Goal: Transaction & Acquisition: Download file/media

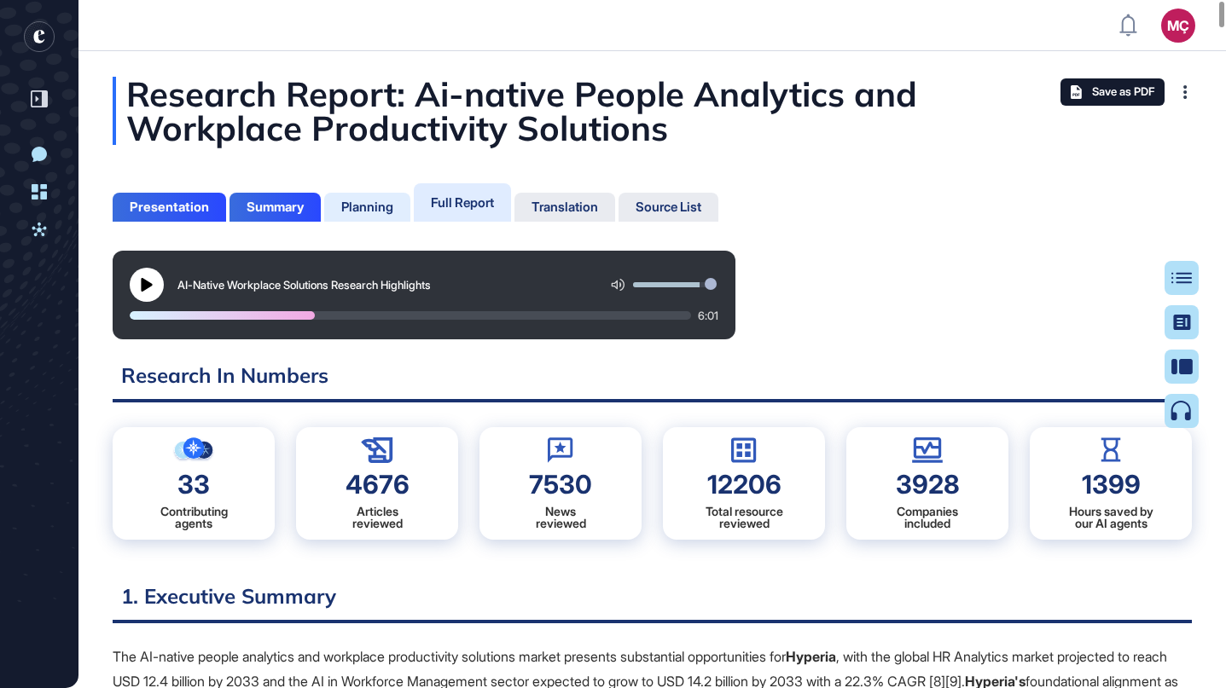
click at [344, 201] on div "Planning" at bounding box center [367, 207] width 52 height 15
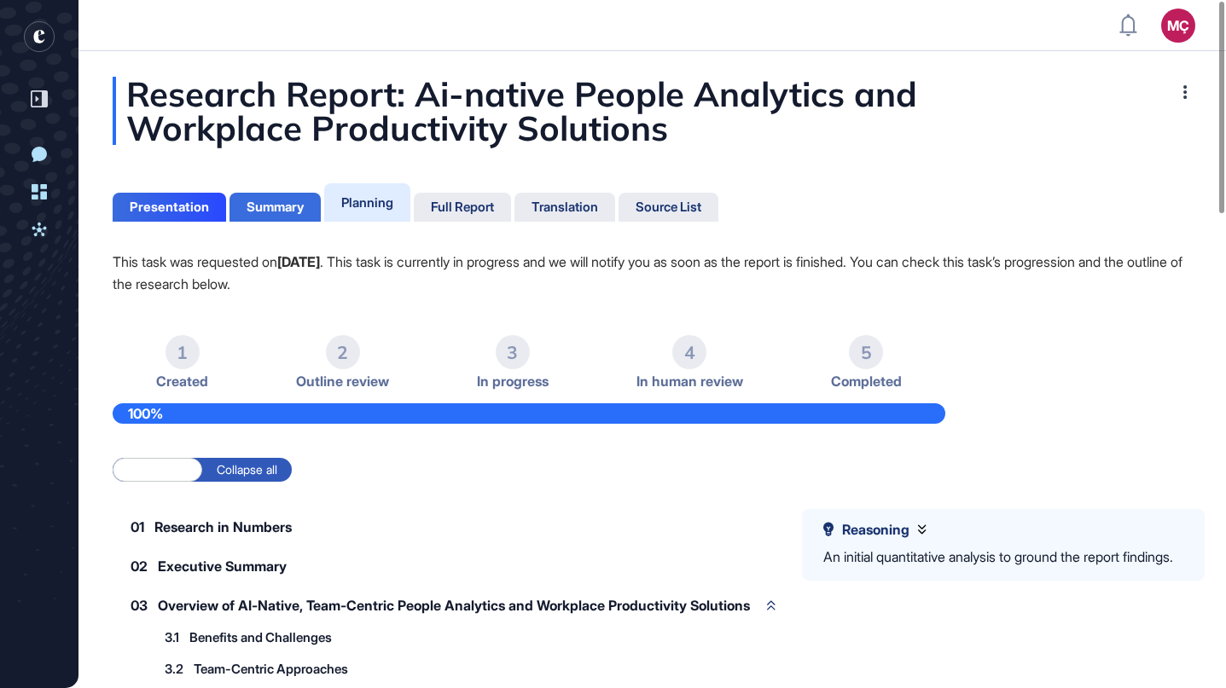
click at [292, 198] on div "Summary" at bounding box center [274, 207] width 91 height 29
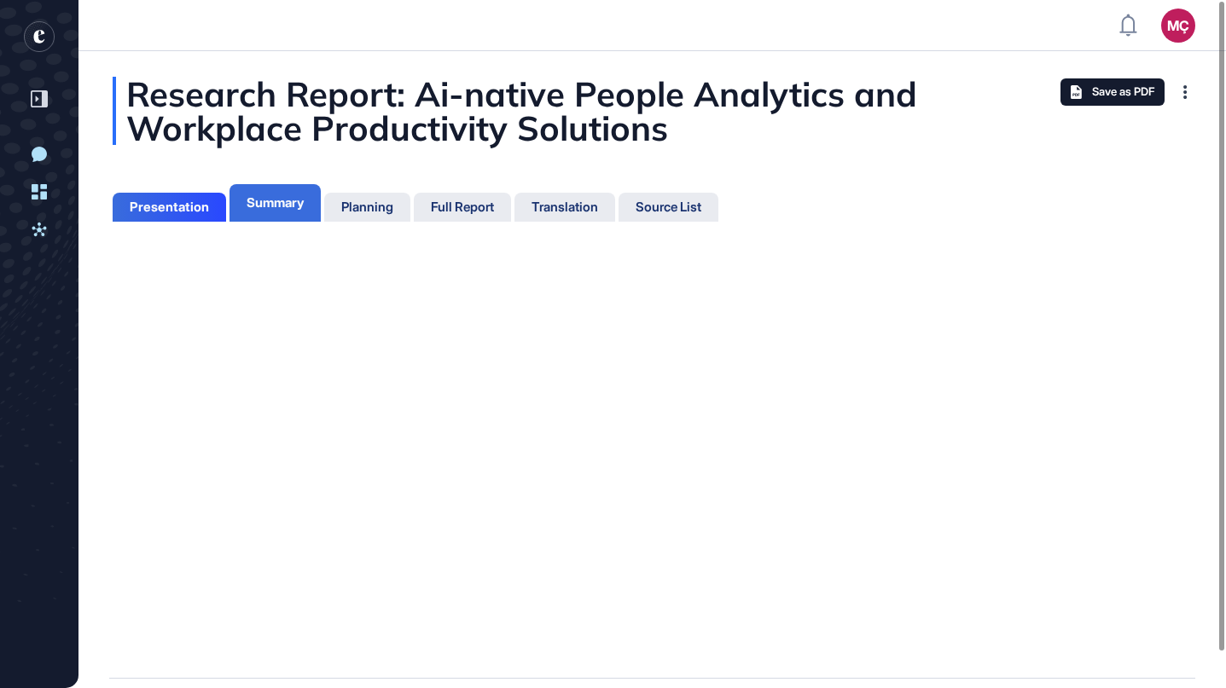
scroll to position [603, 4]
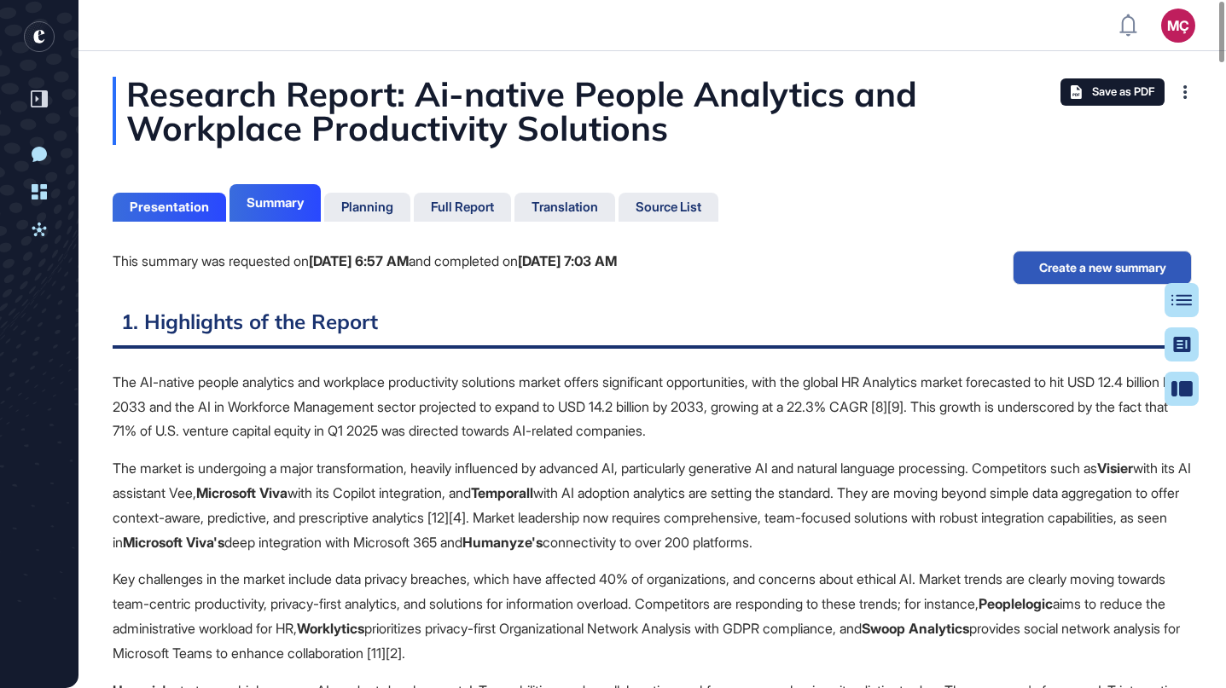
scroll to position [8, 1]
click at [386, 198] on div "Planning" at bounding box center [367, 207] width 86 height 29
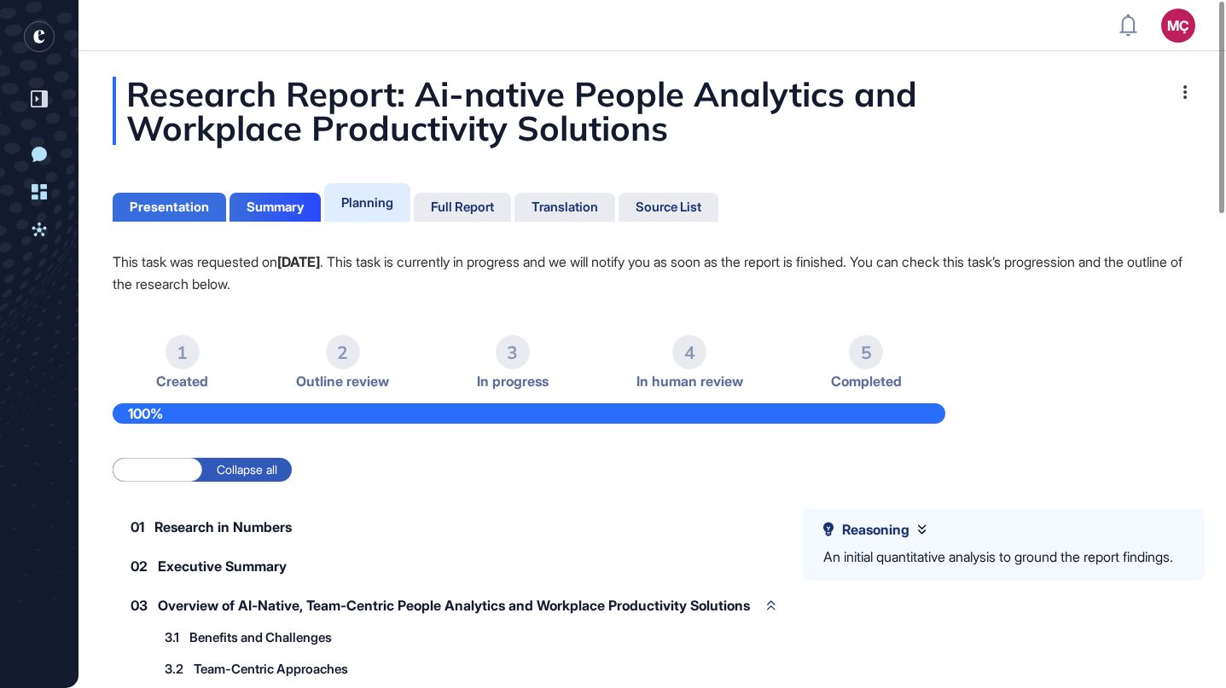
click at [178, 203] on div "Presentation" at bounding box center [169, 207] width 79 height 15
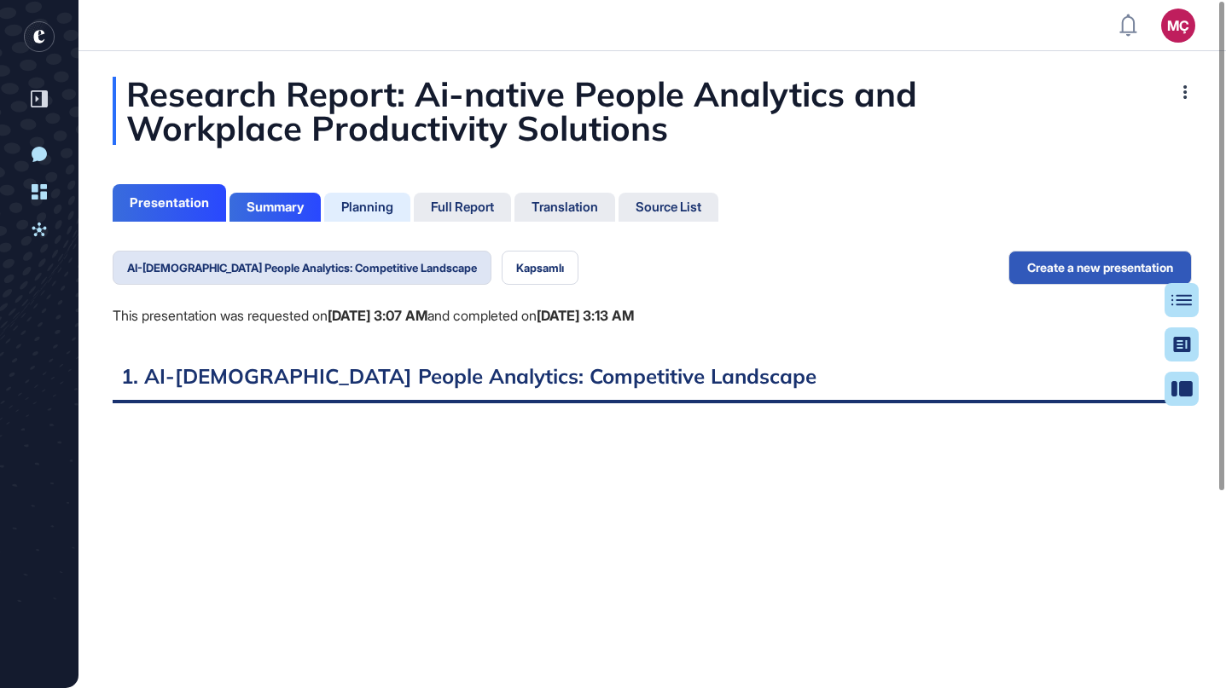
scroll to position [8, 1]
click at [310, 199] on div "Summary" at bounding box center [274, 207] width 91 height 29
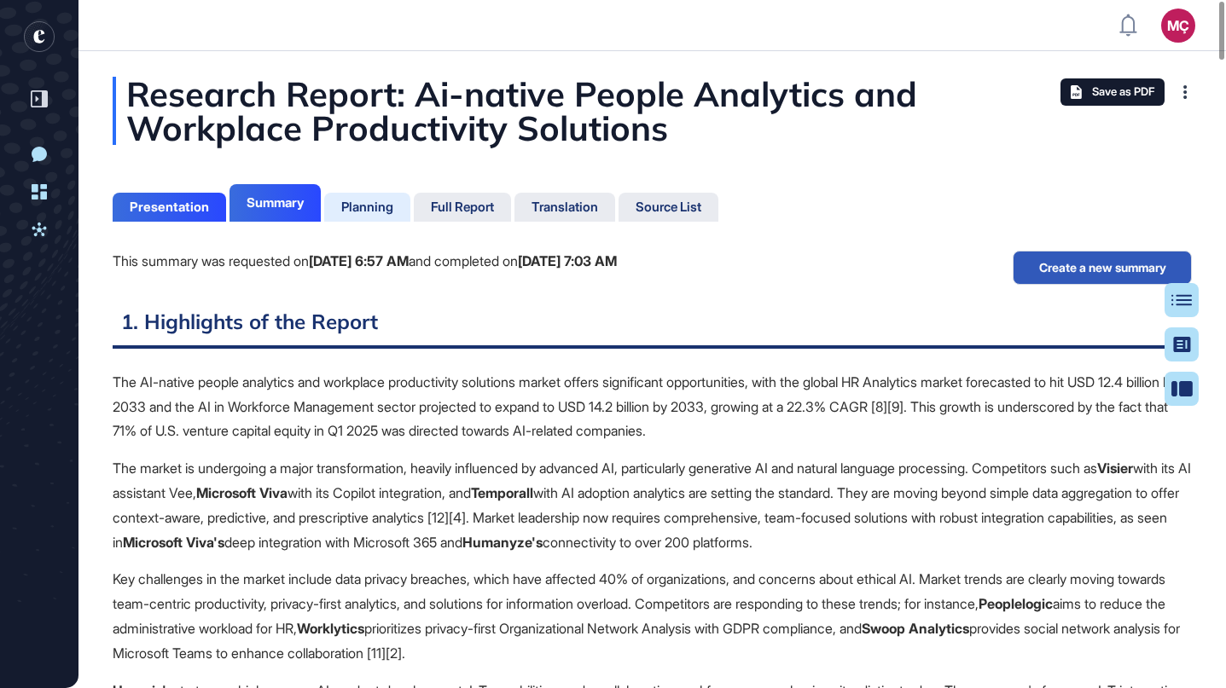
click at [369, 205] on div "Planning" at bounding box center [367, 207] width 52 height 15
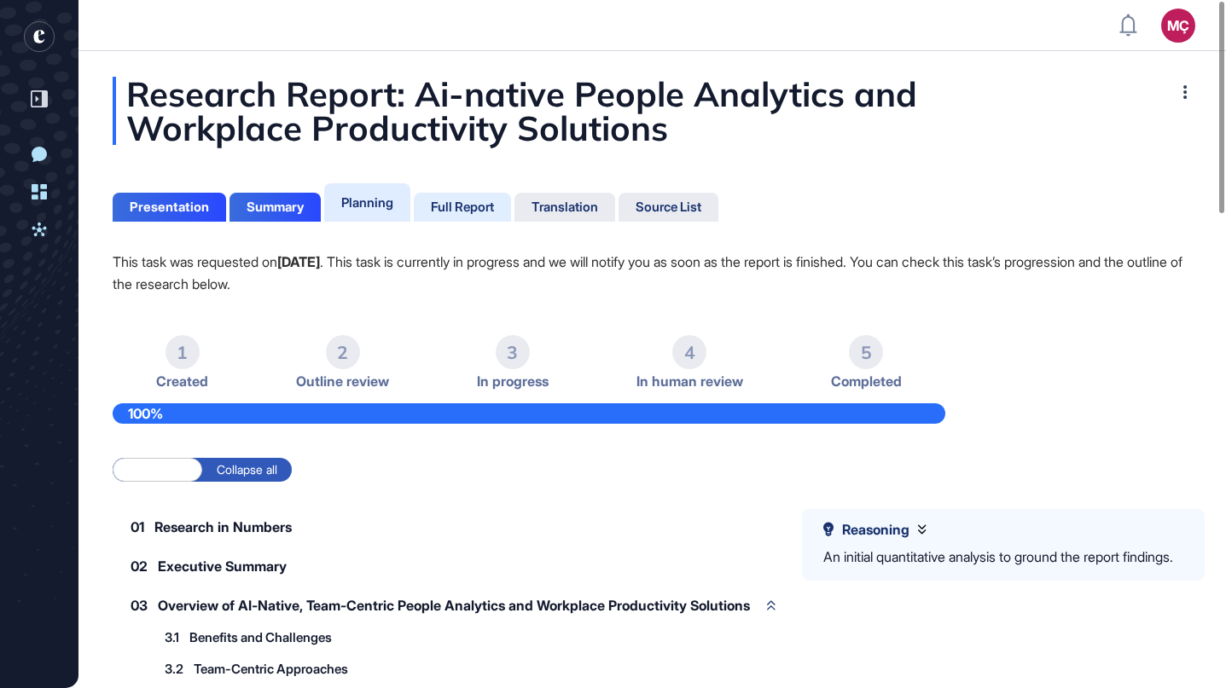
click at [457, 206] on div "Full Report" at bounding box center [462, 207] width 63 height 15
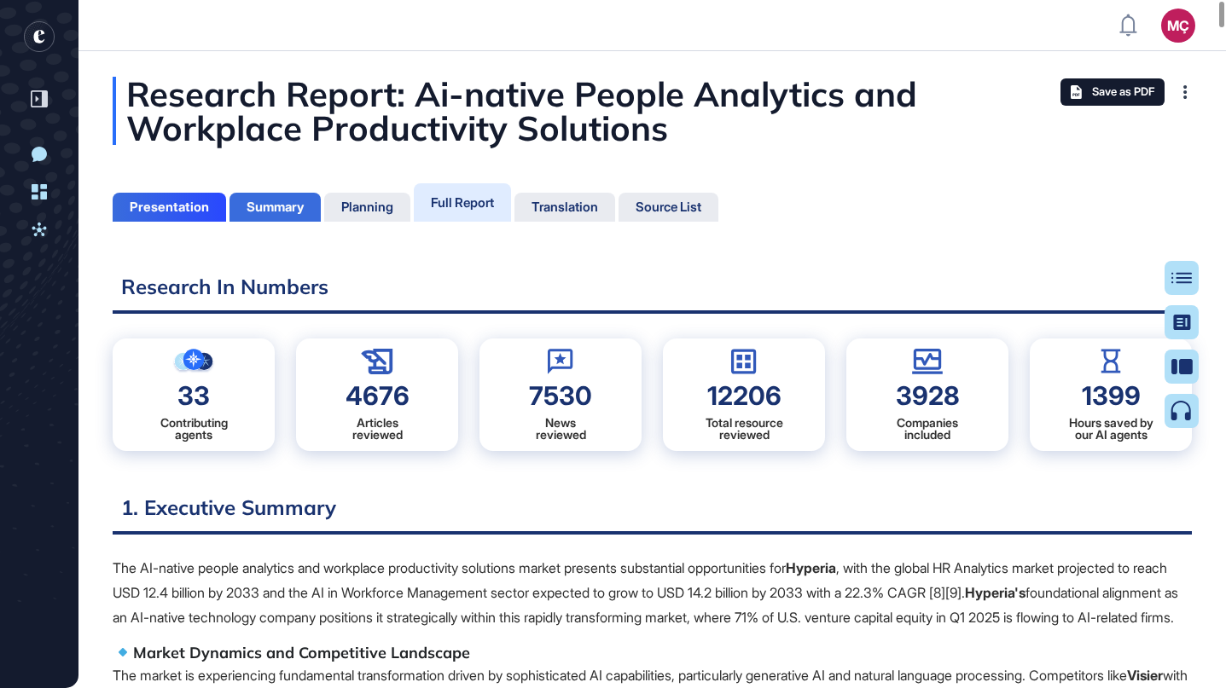
click at [280, 201] on div "Summary" at bounding box center [275, 207] width 57 height 15
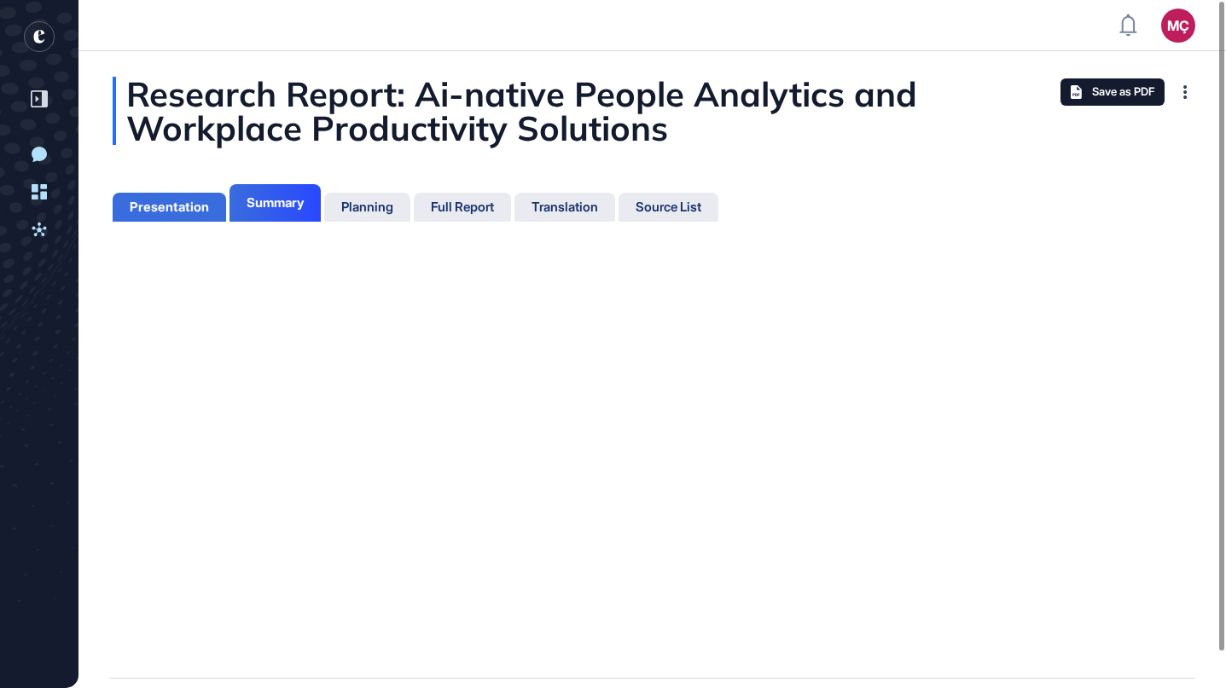
click at [177, 213] on div "Presentation" at bounding box center [169, 207] width 79 height 15
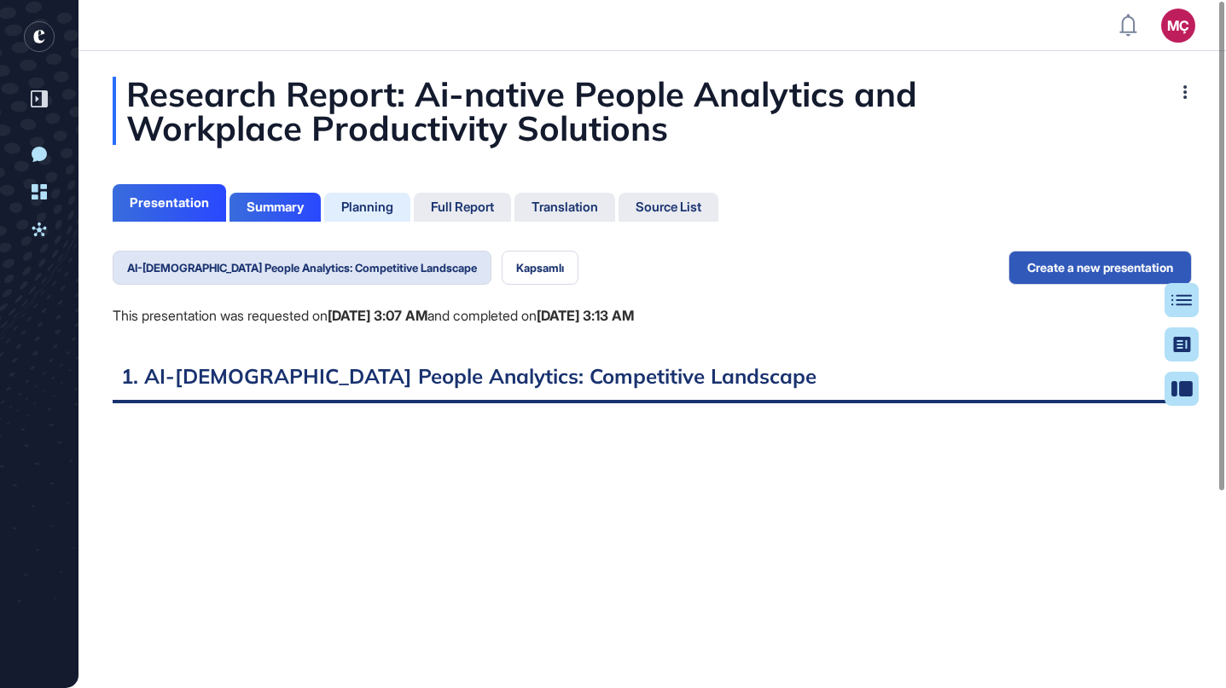
click at [391, 205] on div "Planning" at bounding box center [367, 207] width 52 height 15
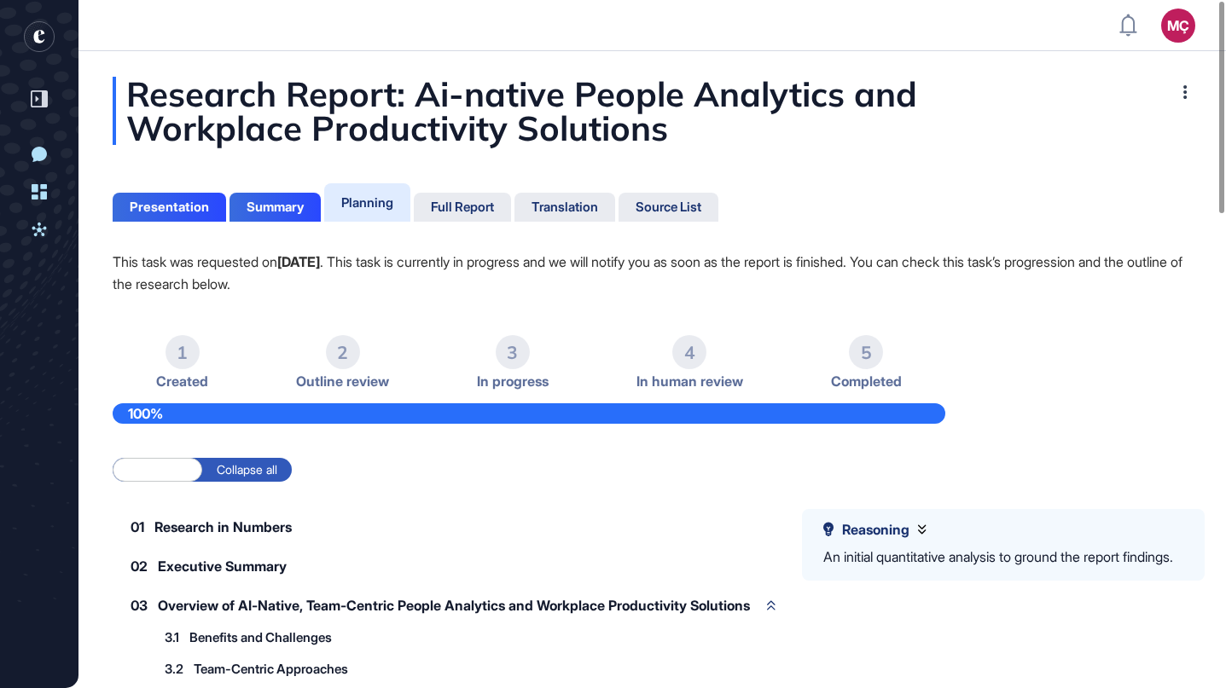
click at [471, 189] on div "Presentation Summary Planning Full Report Translation Source List" at bounding box center [416, 200] width 606 height 43
click at [467, 197] on div "Full Report" at bounding box center [462, 207] width 97 height 29
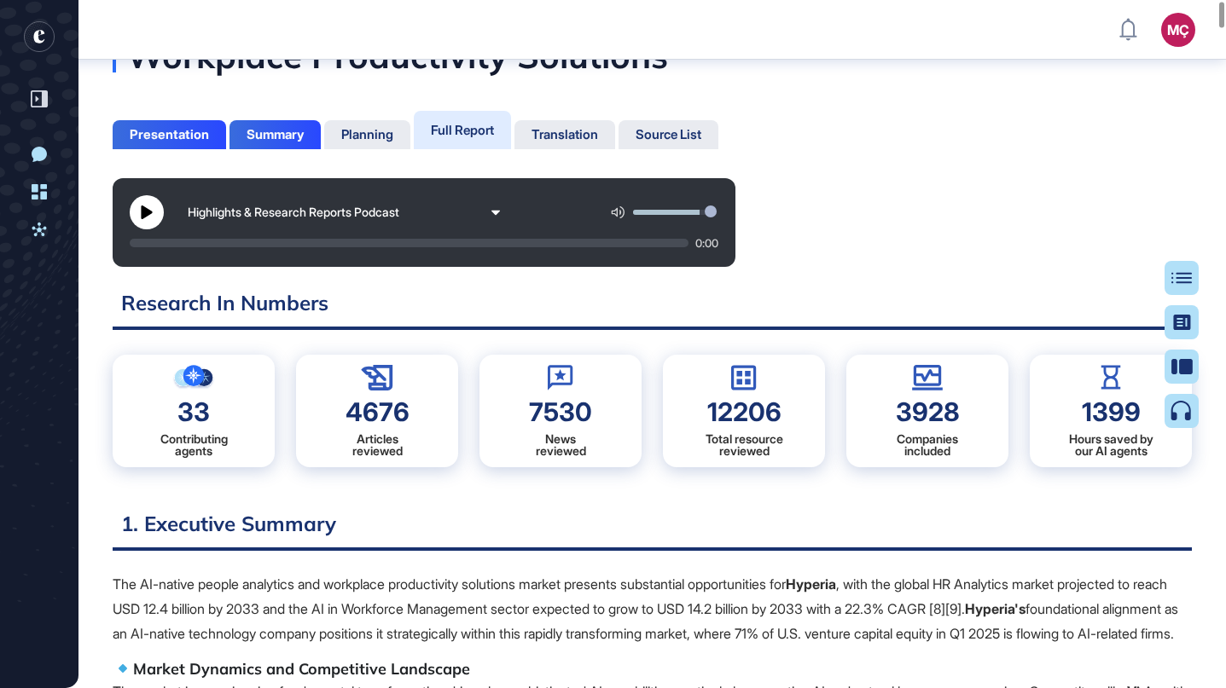
click at [1117, 26] on span "Save as PDF" at bounding box center [1123, 20] width 62 height 14
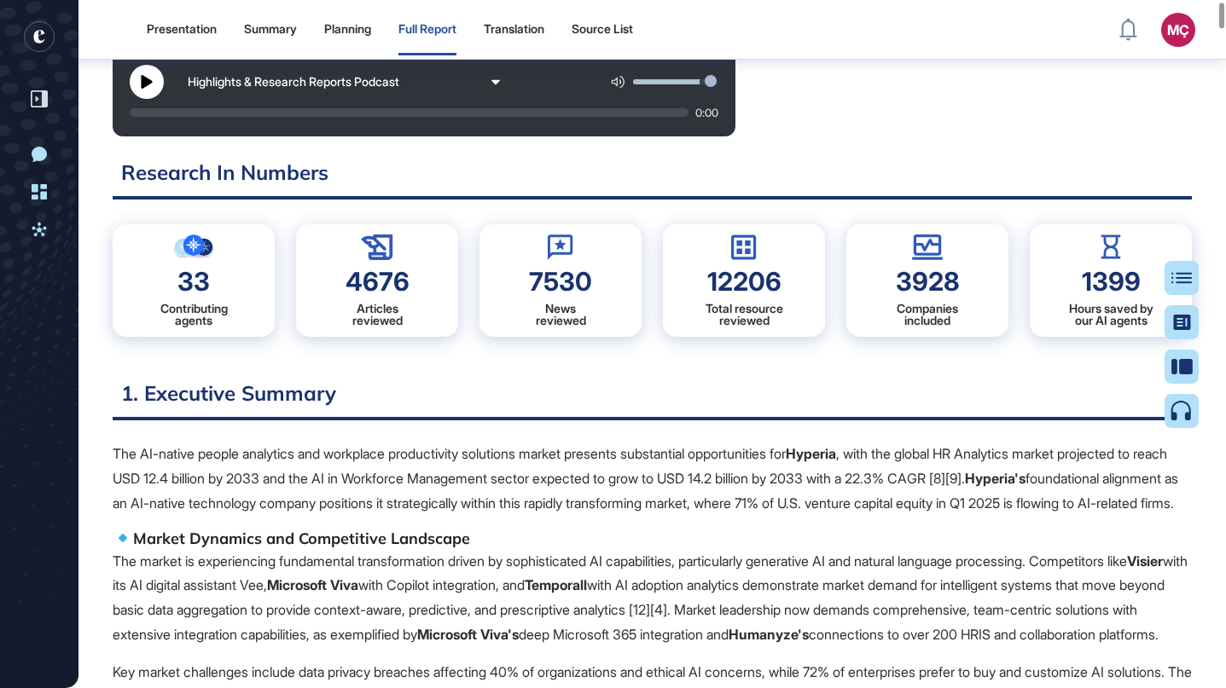
scroll to position [148, 0]
